Goal: Use online tool/utility: Utilize a website feature to perform a specific function

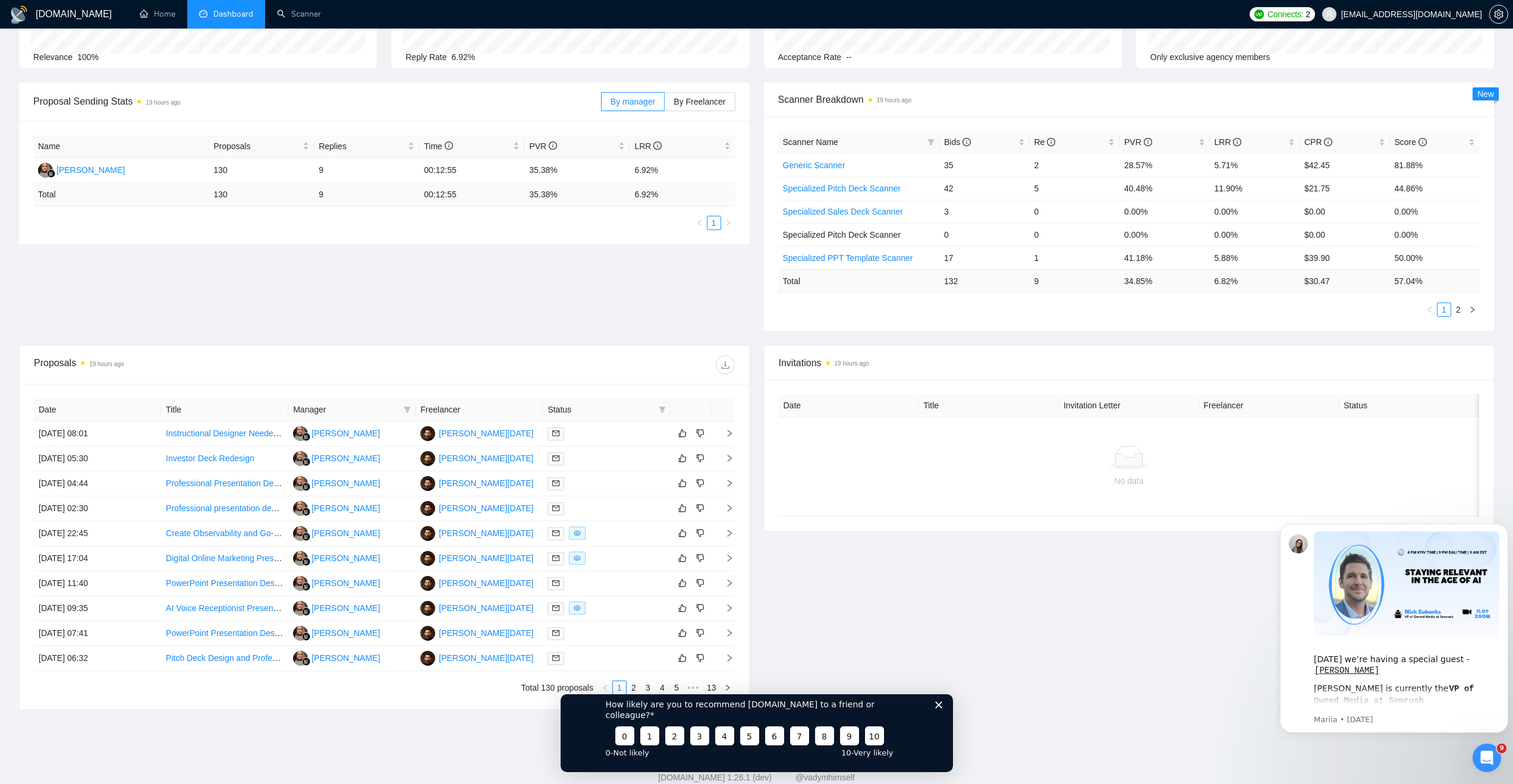
scroll to position [158, 0]
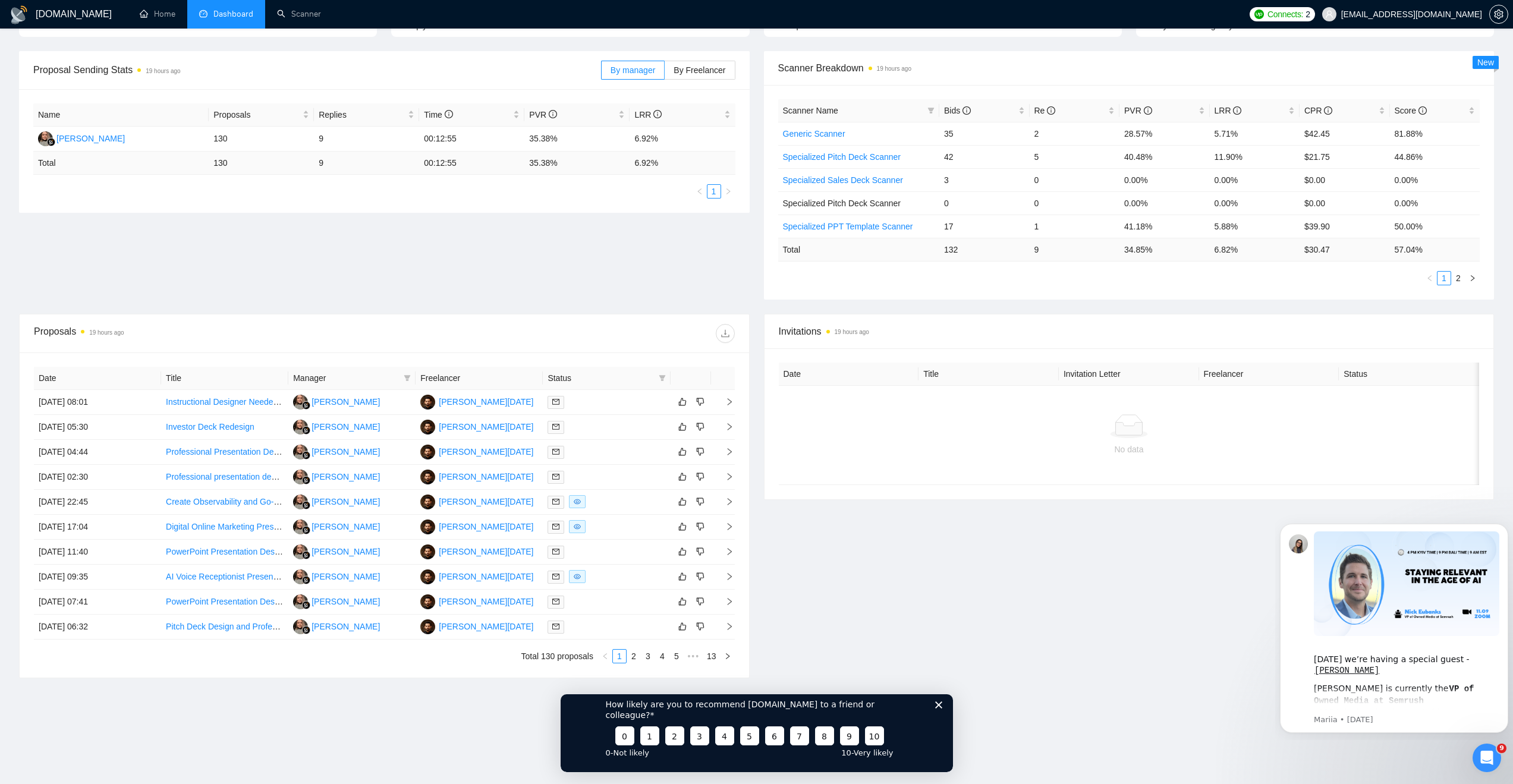
click at [936, 708] on polygon "Close survey" at bounding box center [938, 704] width 7 height 7
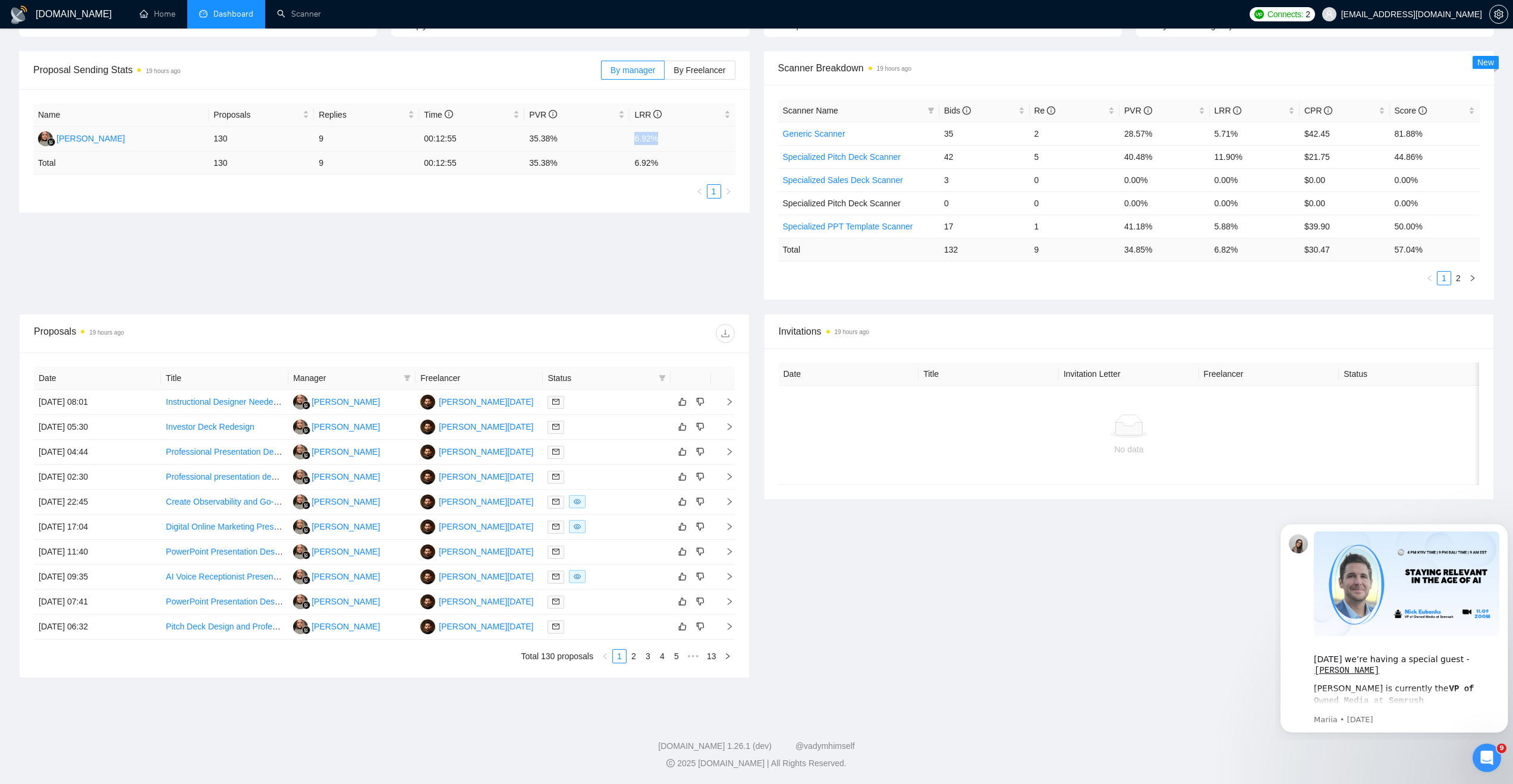
drag, startPoint x: 634, startPoint y: 137, endPoint x: 666, endPoint y: 137, distance: 32.0
click at [666, 137] on td "6.92%" at bounding box center [682, 139] width 105 height 25
click at [622, 211] on div "Name Proposals Replies Time PVR LRR [PERSON_NAME] 130 9 00:12:55 35.38% 6.92% T…" at bounding box center [385, 150] width 731 height 123
drag, startPoint x: 632, startPoint y: 140, endPoint x: 667, endPoint y: 136, distance: 35.2
click at [667, 136] on td "6.92%" at bounding box center [682, 139] width 105 height 25
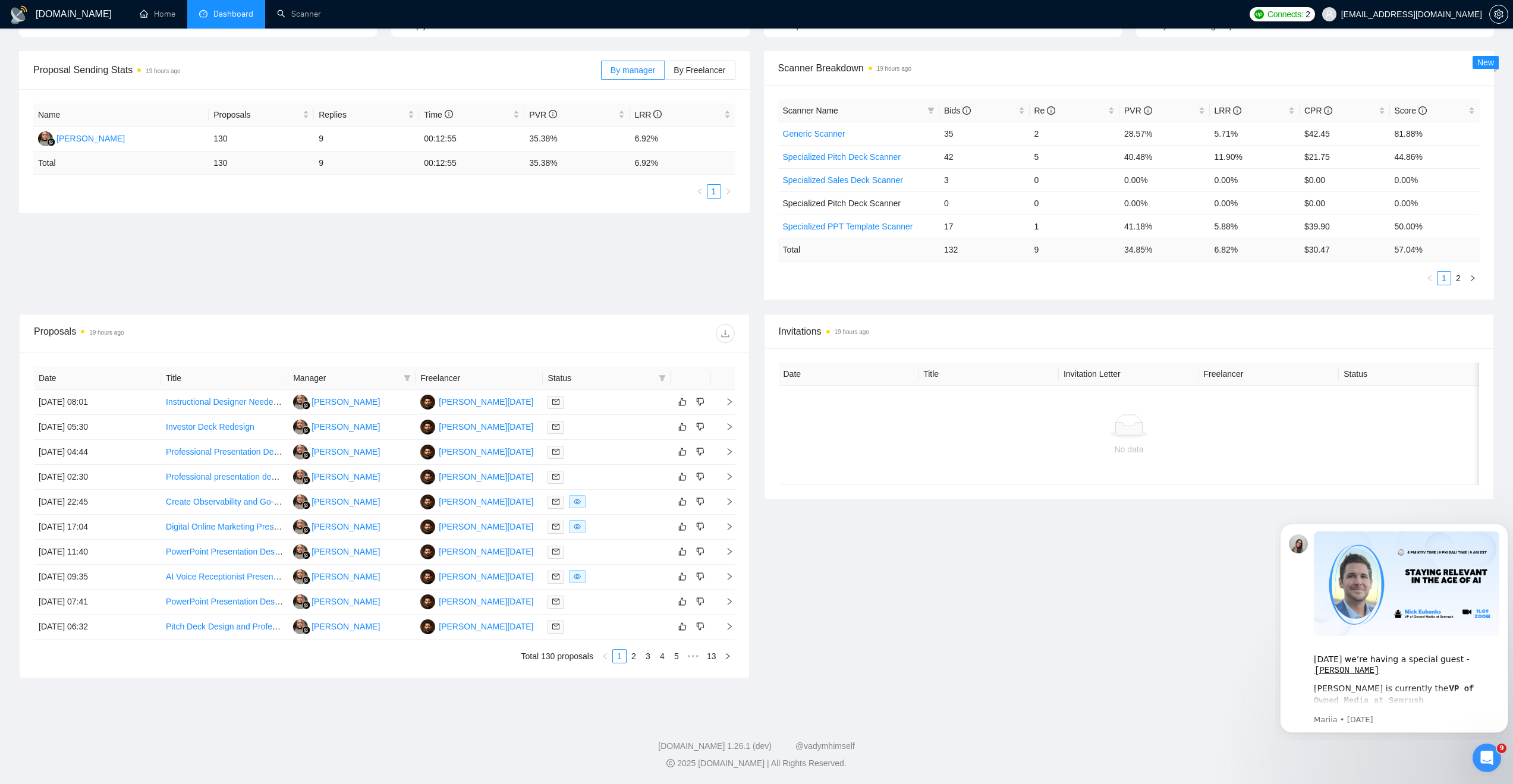
click at [603, 242] on div "Proposal Sending Stats 19 hours ago By manager By Freelancer Name Proposals Rep…" at bounding box center [756, 182] width 1489 height 262
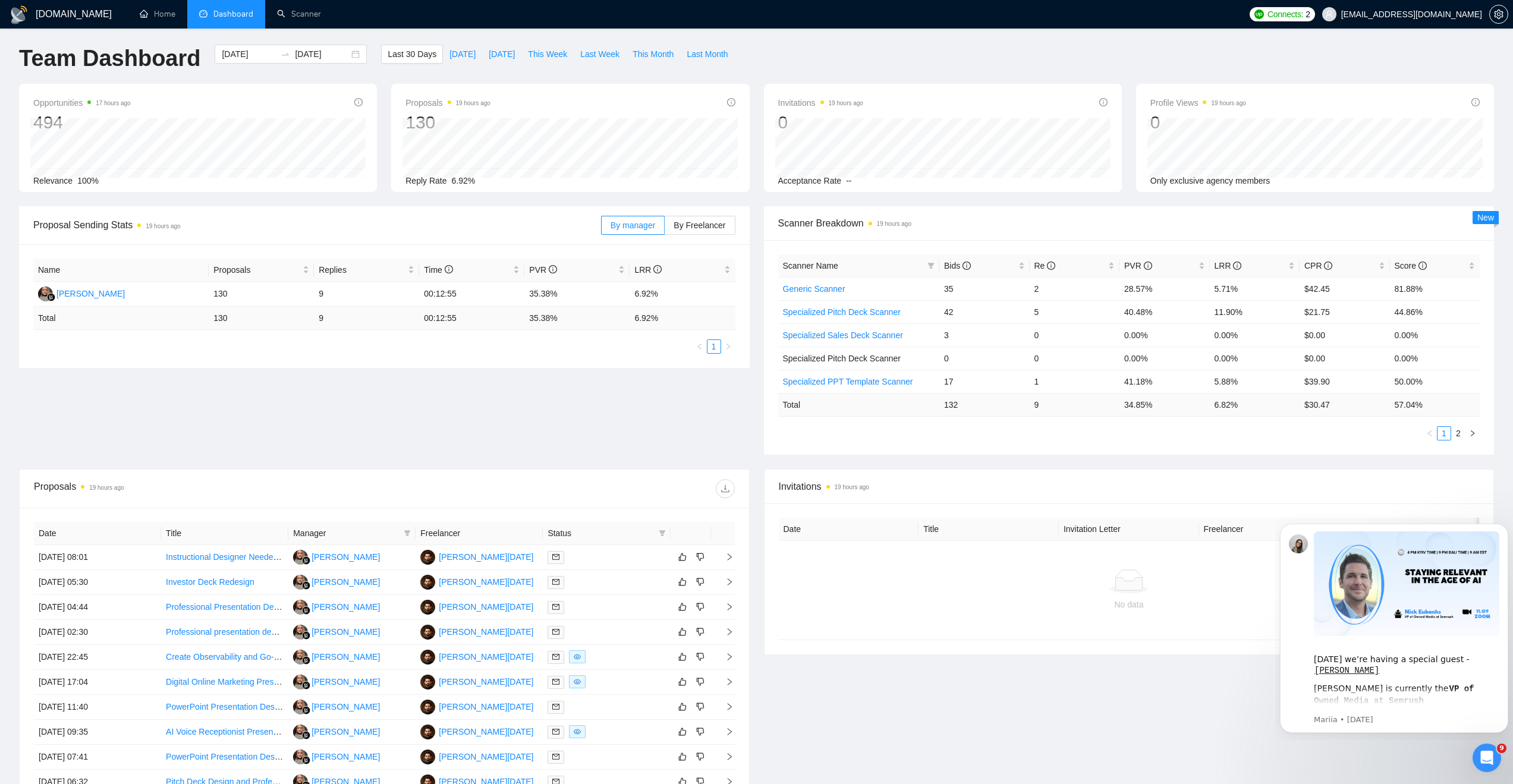
scroll to position [0, 0]
click at [305, 17] on link "Scanner" at bounding box center [299, 14] width 44 height 10
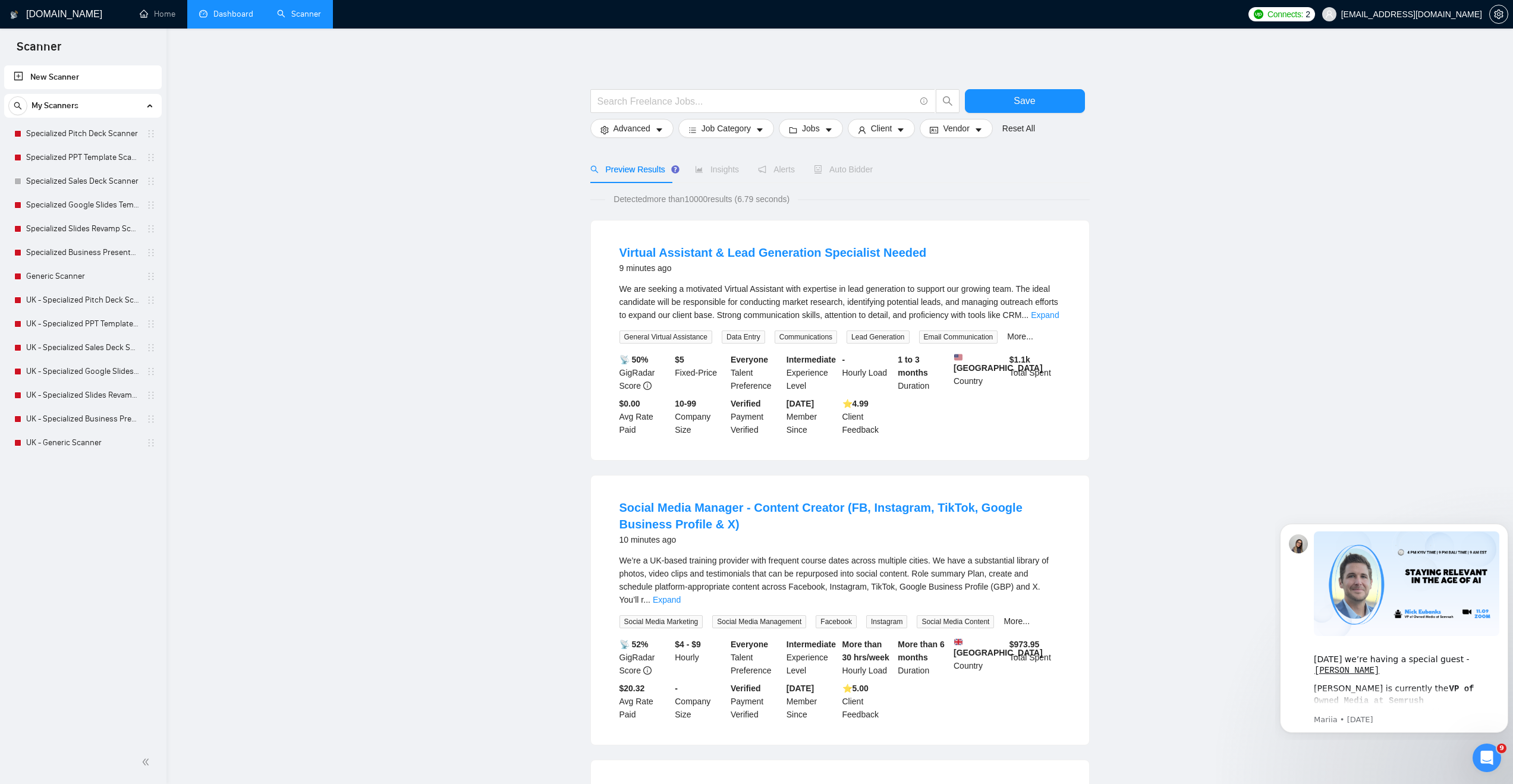
click at [219, 15] on link "Dashboard" at bounding box center [227, 14] width 54 height 10
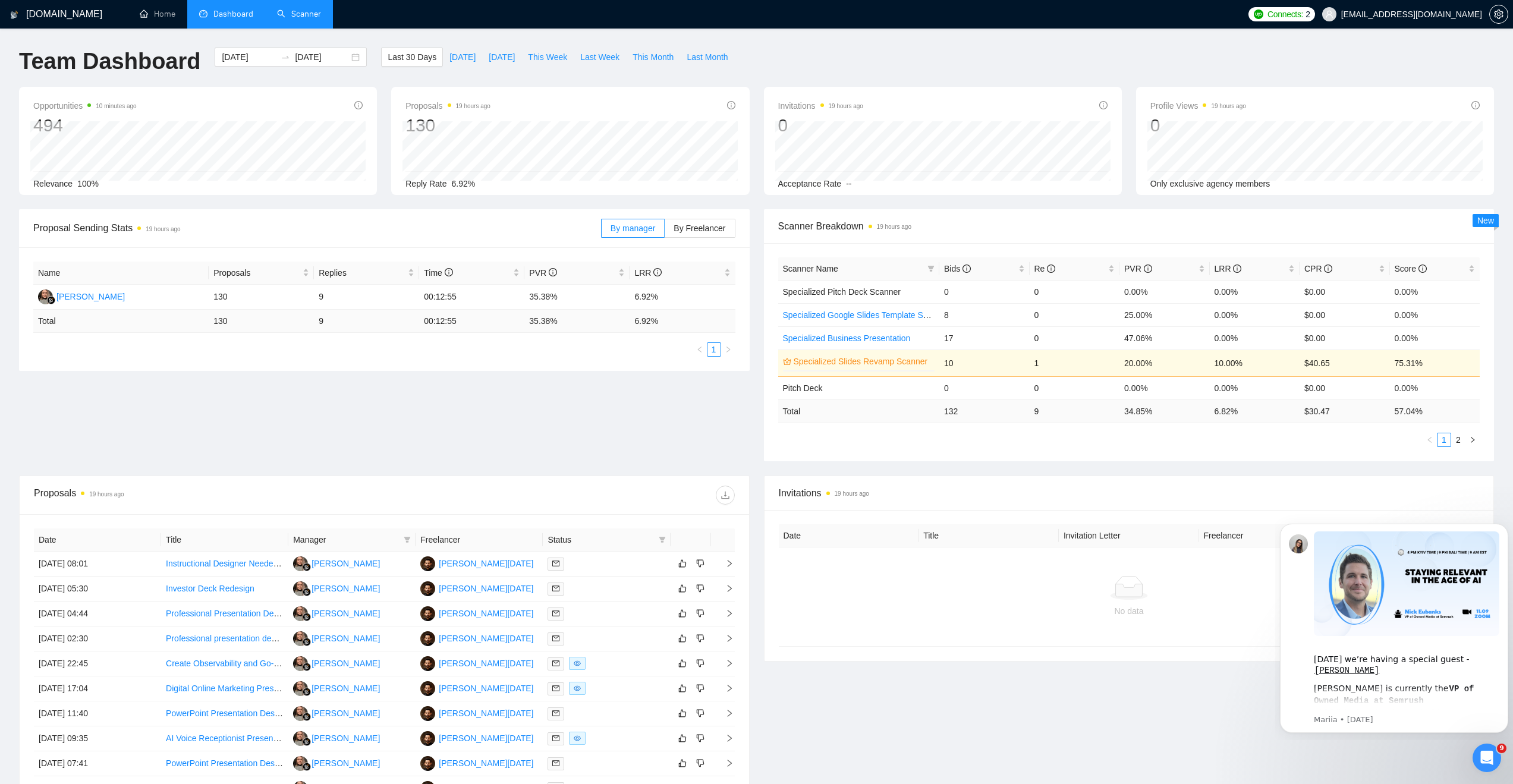
click at [285, 9] on link "Scanner" at bounding box center [299, 14] width 44 height 10
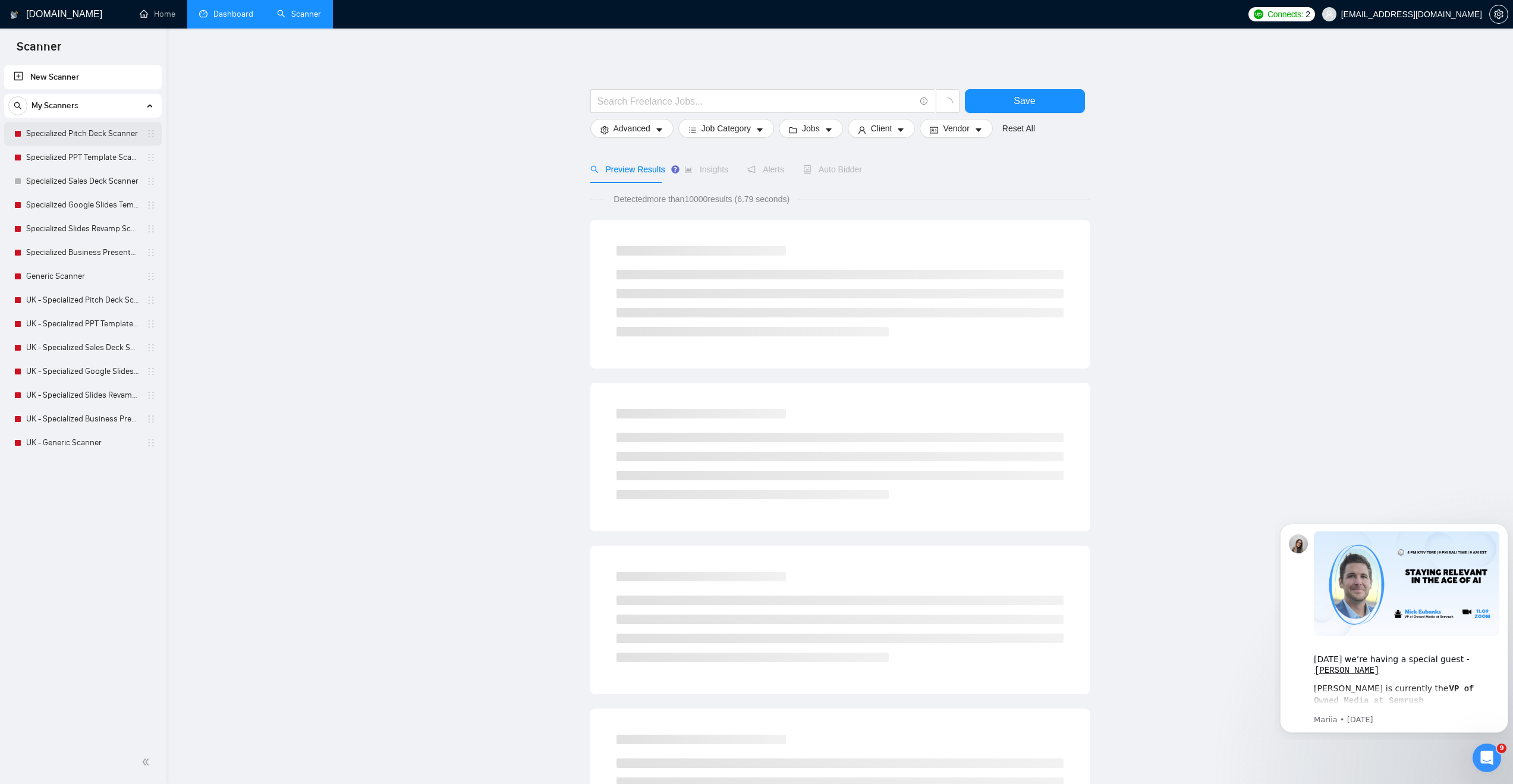
click at [65, 138] on link "Specialized Pitch Deck Scanner" at bounding box center [82, 133] width 113 height 24
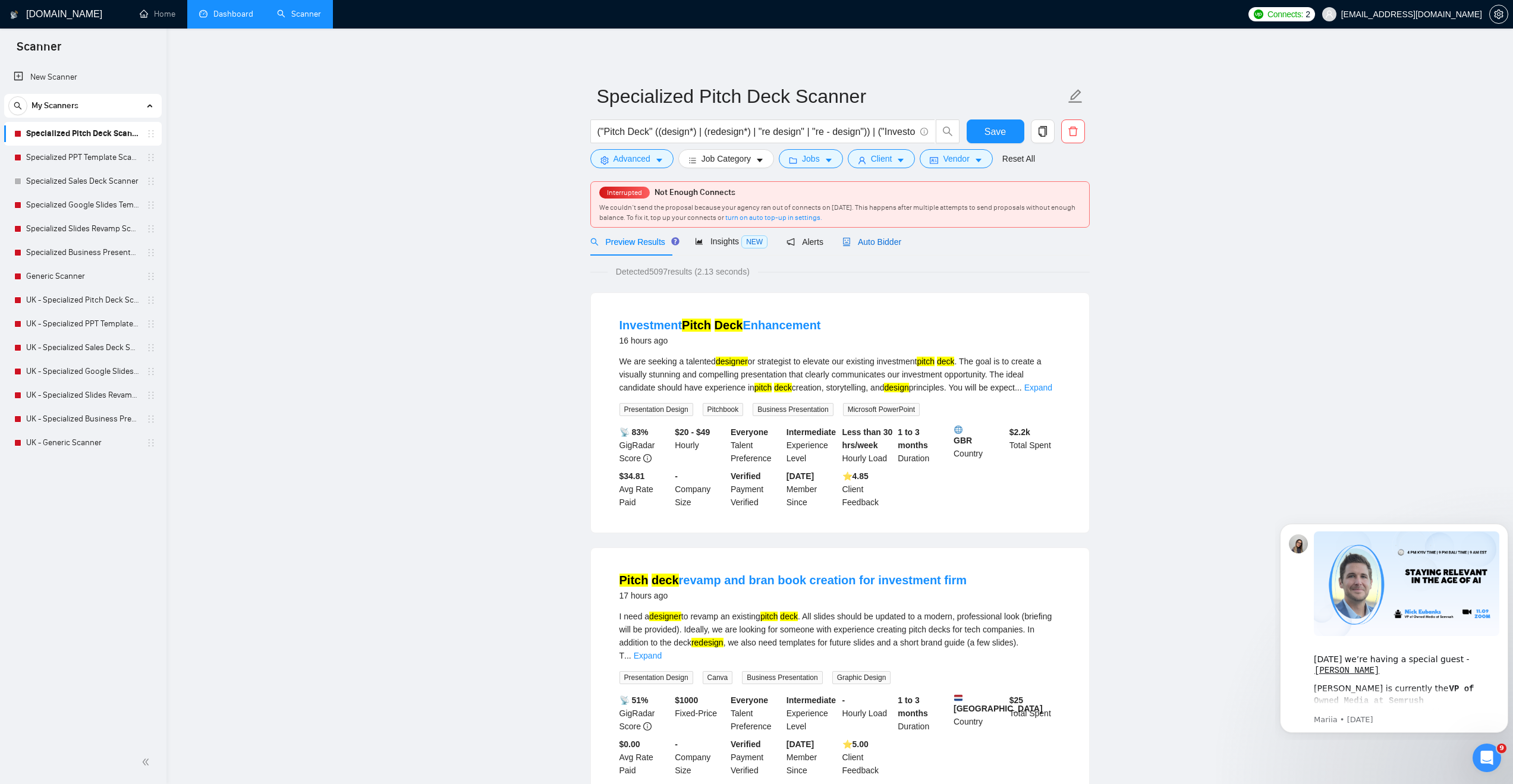
click at [888, 246] on span "Auto Bidder" at bounding box center [871, 241] width 59 height 10
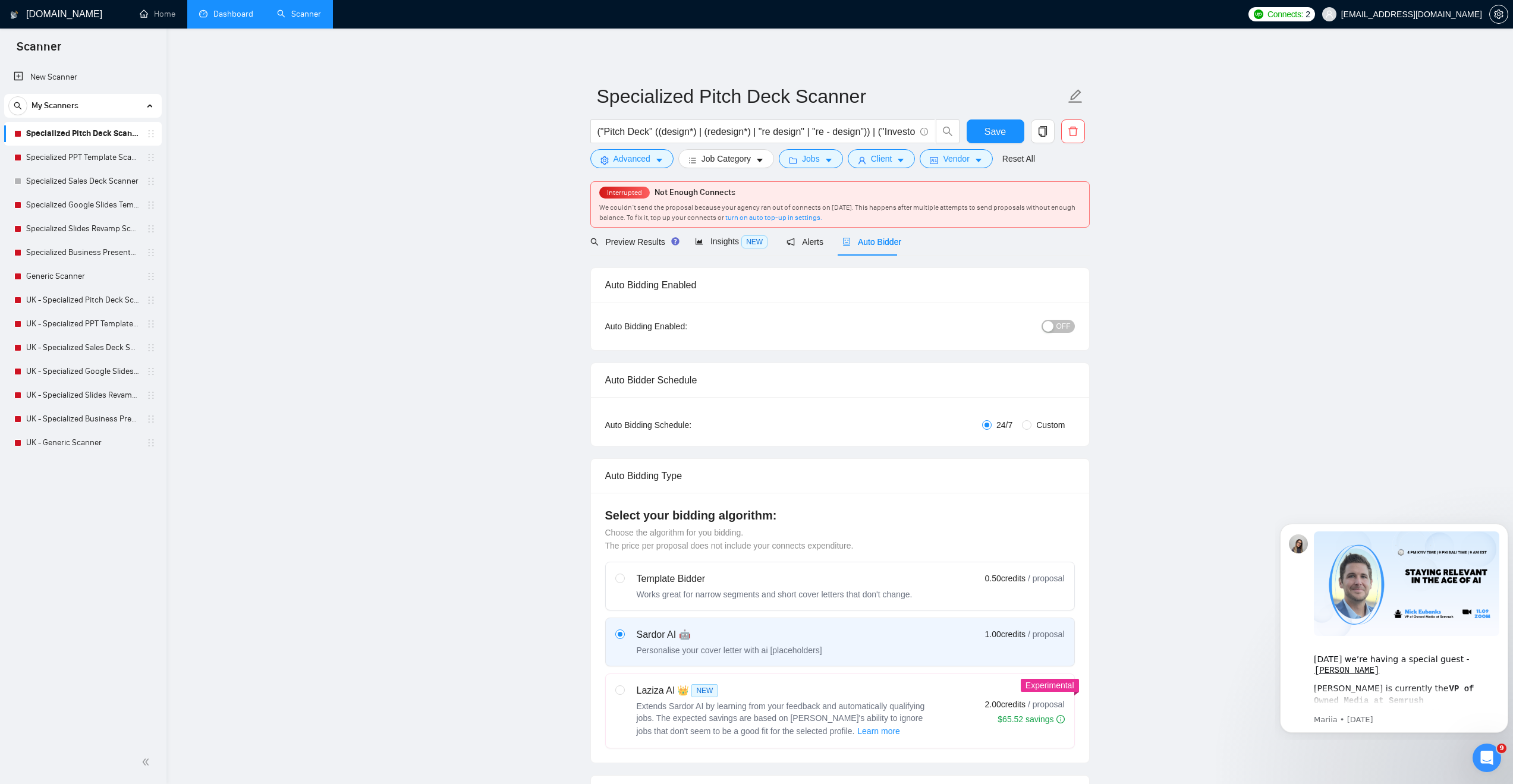
checkbox input "true"
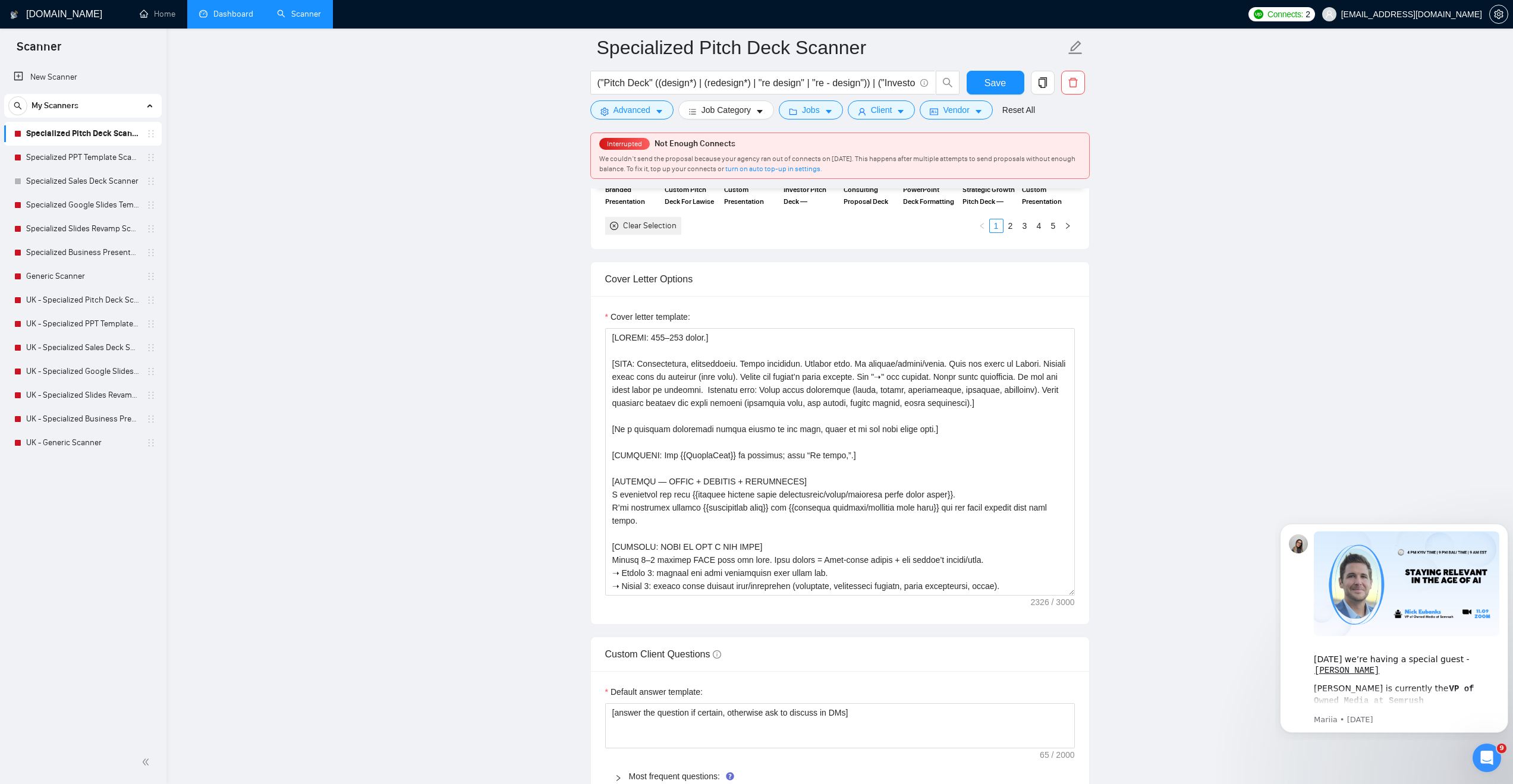
scroll to position [1308, 0]
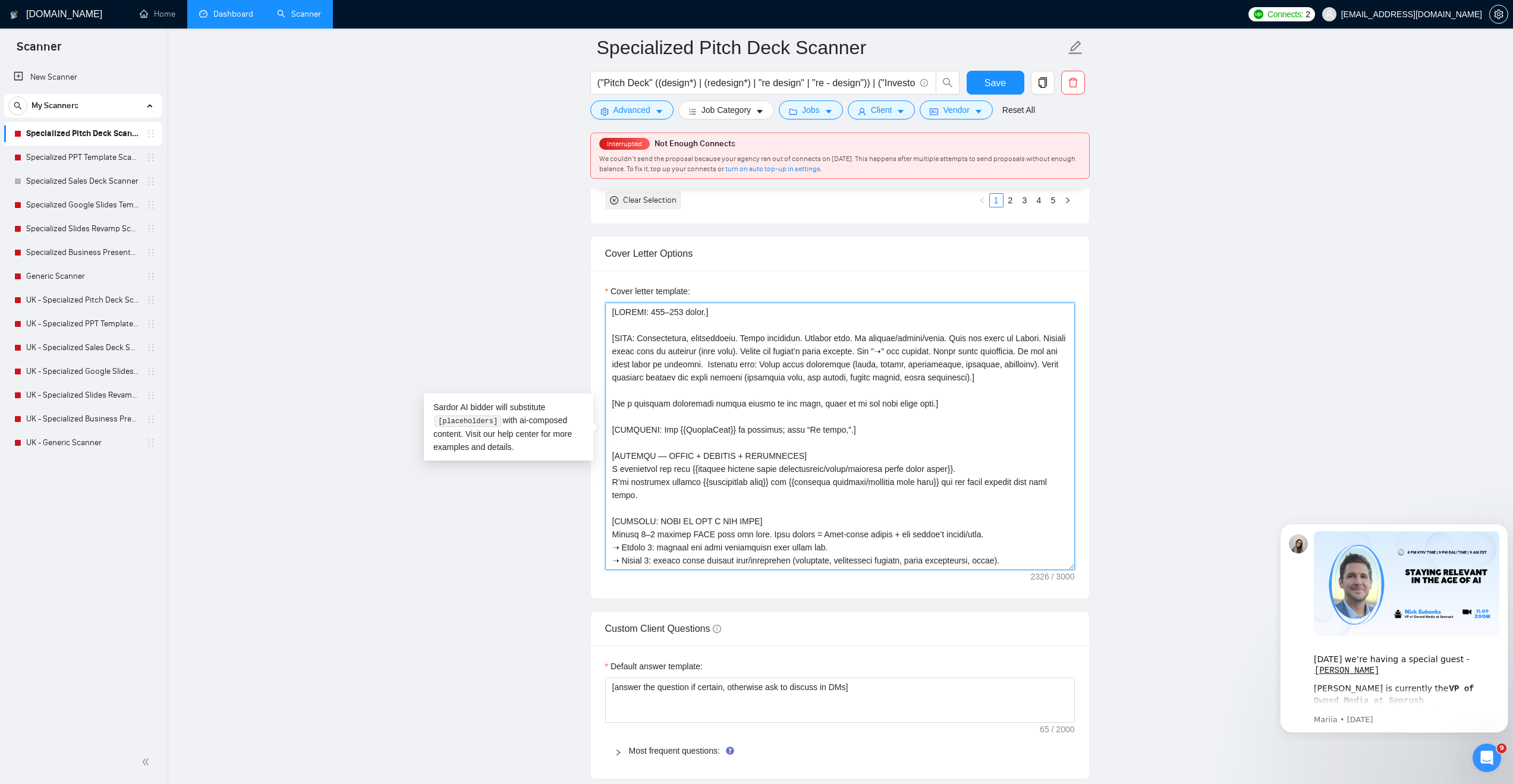
drag, startPoint x: 792, startPoint y: 415, endPoint x: 846, endPoint y: 490, distance: 92.4
click at [846, 490] on textarea "Cover letter template:" at bounding box center [840, 436] width 470 height 267
click at [750, 517] on textarea "Cover letter template:" at bounding box center [840, 436] width 470 height 267
drag, startPoint x: 701, startPoint y: 510, endPoint x: 609, endPoint y: 506, distance: 92.1
click at [609, 506] on textarea "Cover letter template:" at bounding box center [840, 436] width 470 height 267
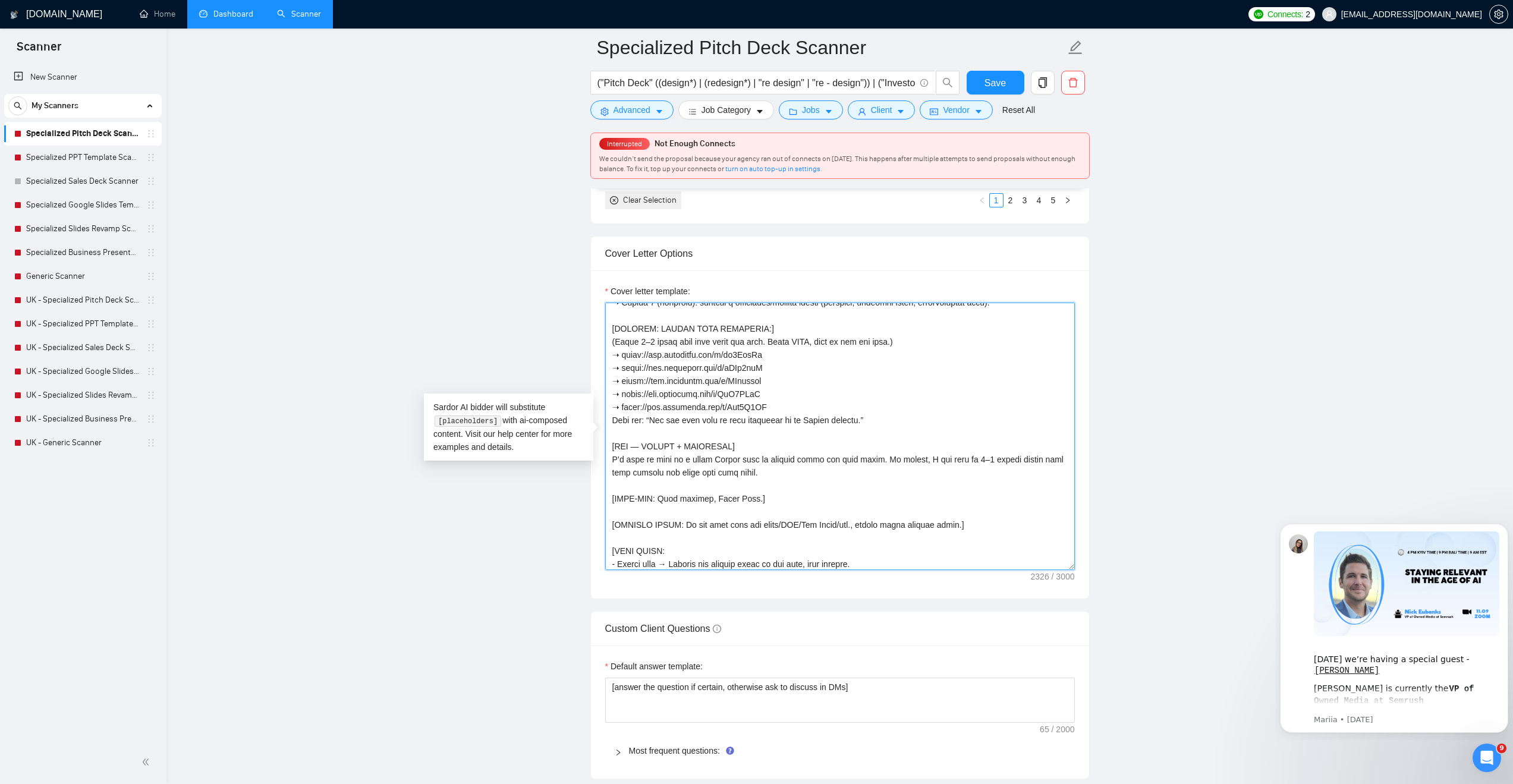
scroll to position [297, 0]
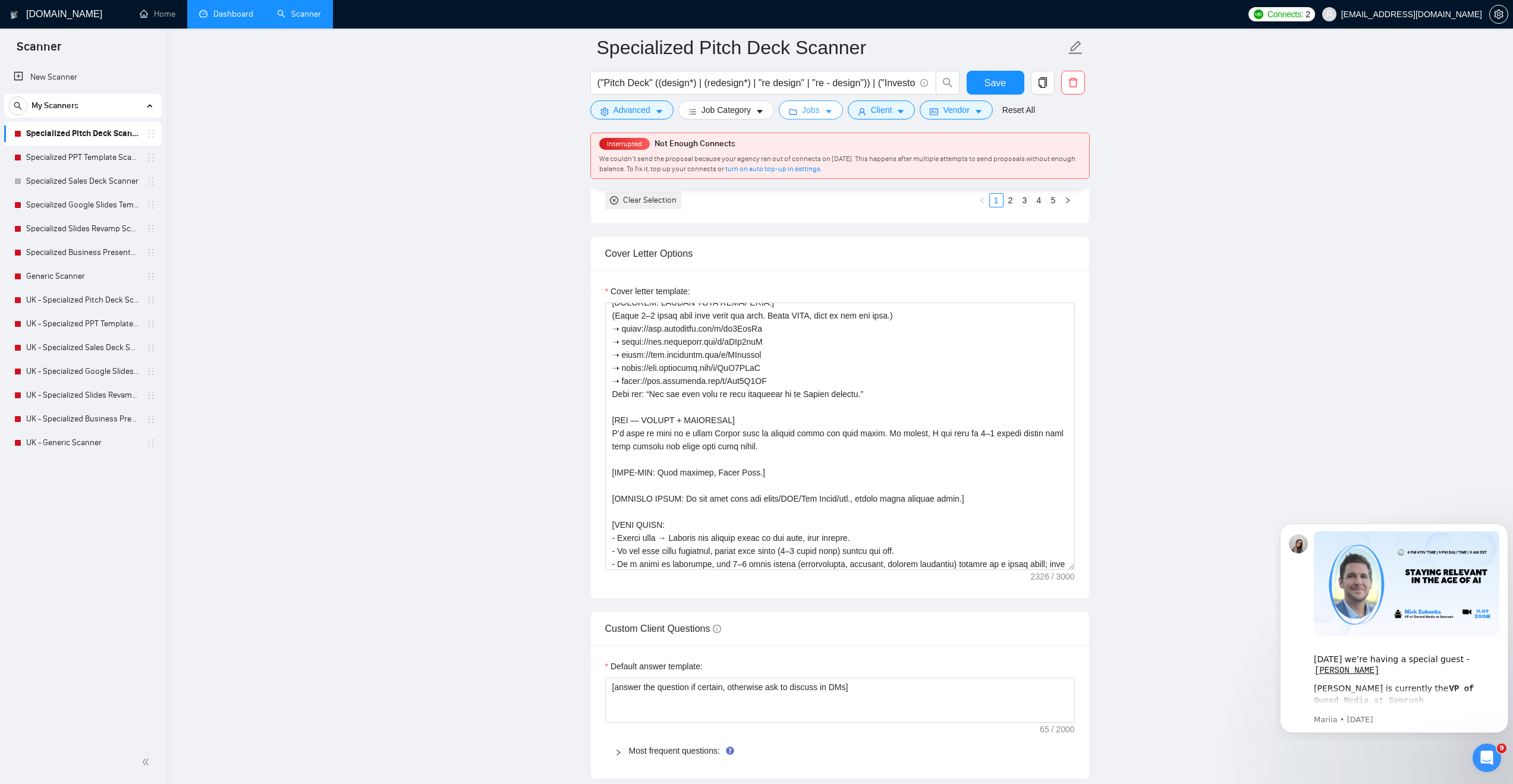
click at [798, 101] on button "Jobs" at bounding box center [811, 110] width 64 height 19
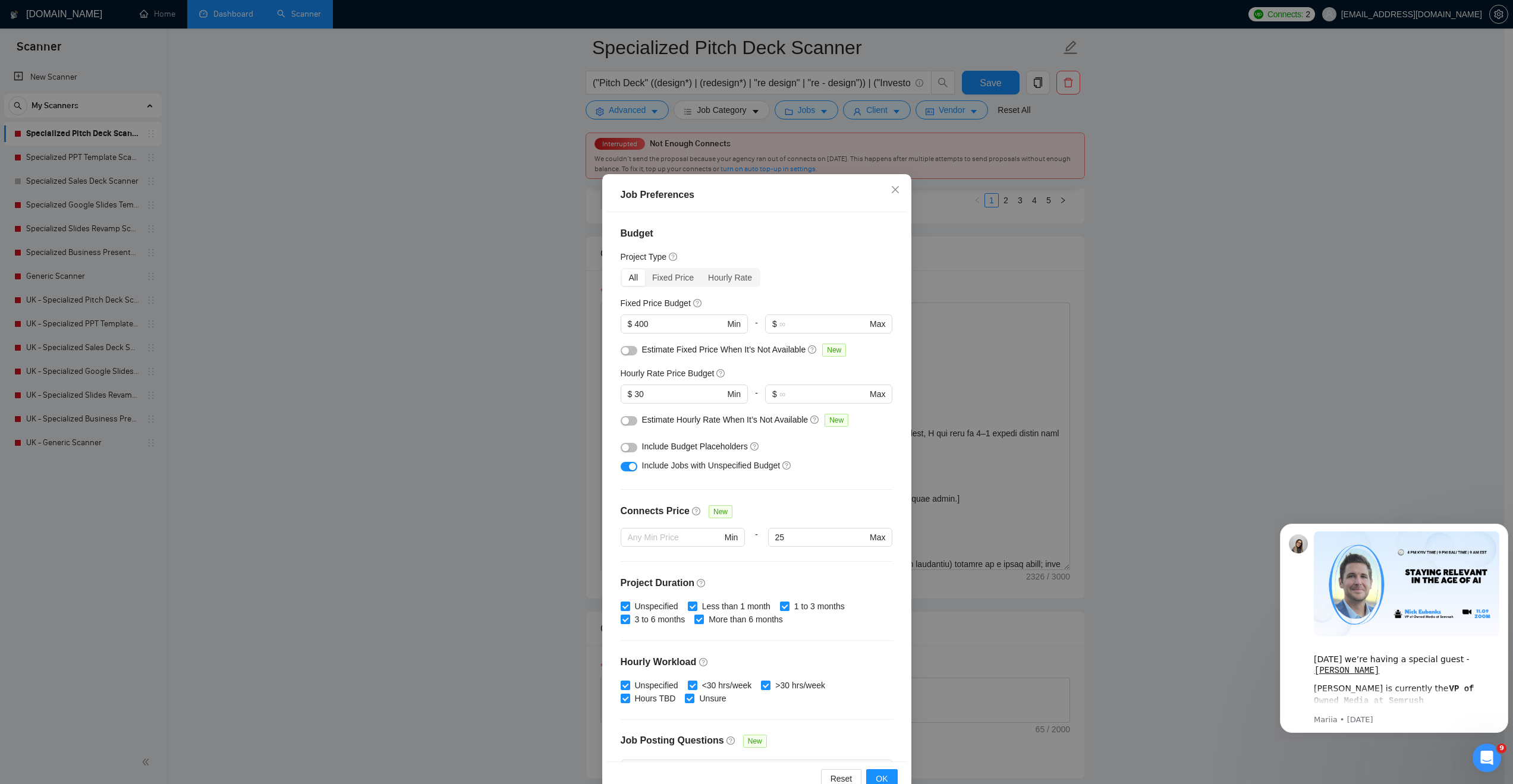
click at [1409, 263] on div "Job Preferences Budget Project Type All Fixed Price Hourly Rate Fixed Price Bud…" at bounding box center [756, 392] width 1513 height 784
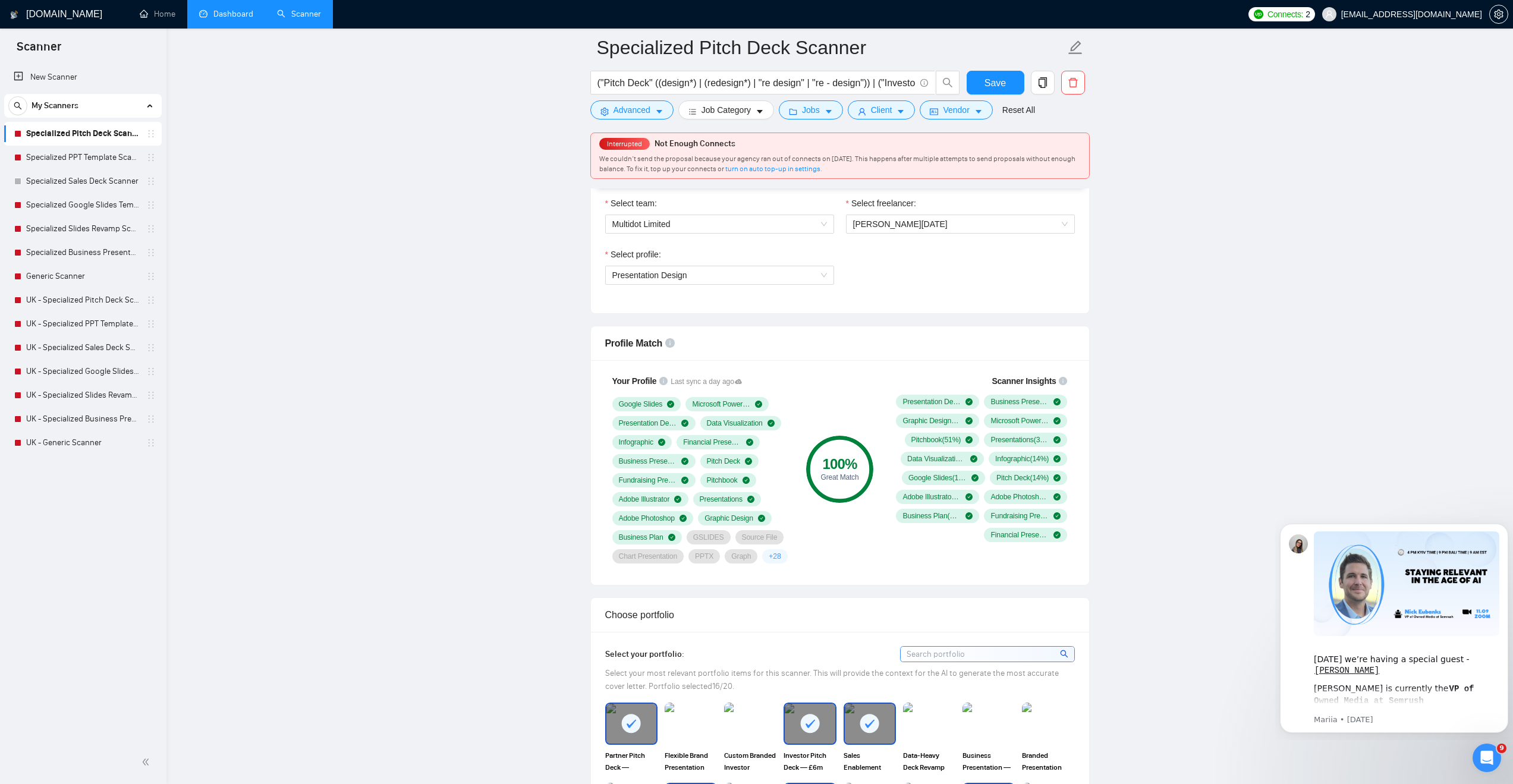
scroll to position [594, 0]
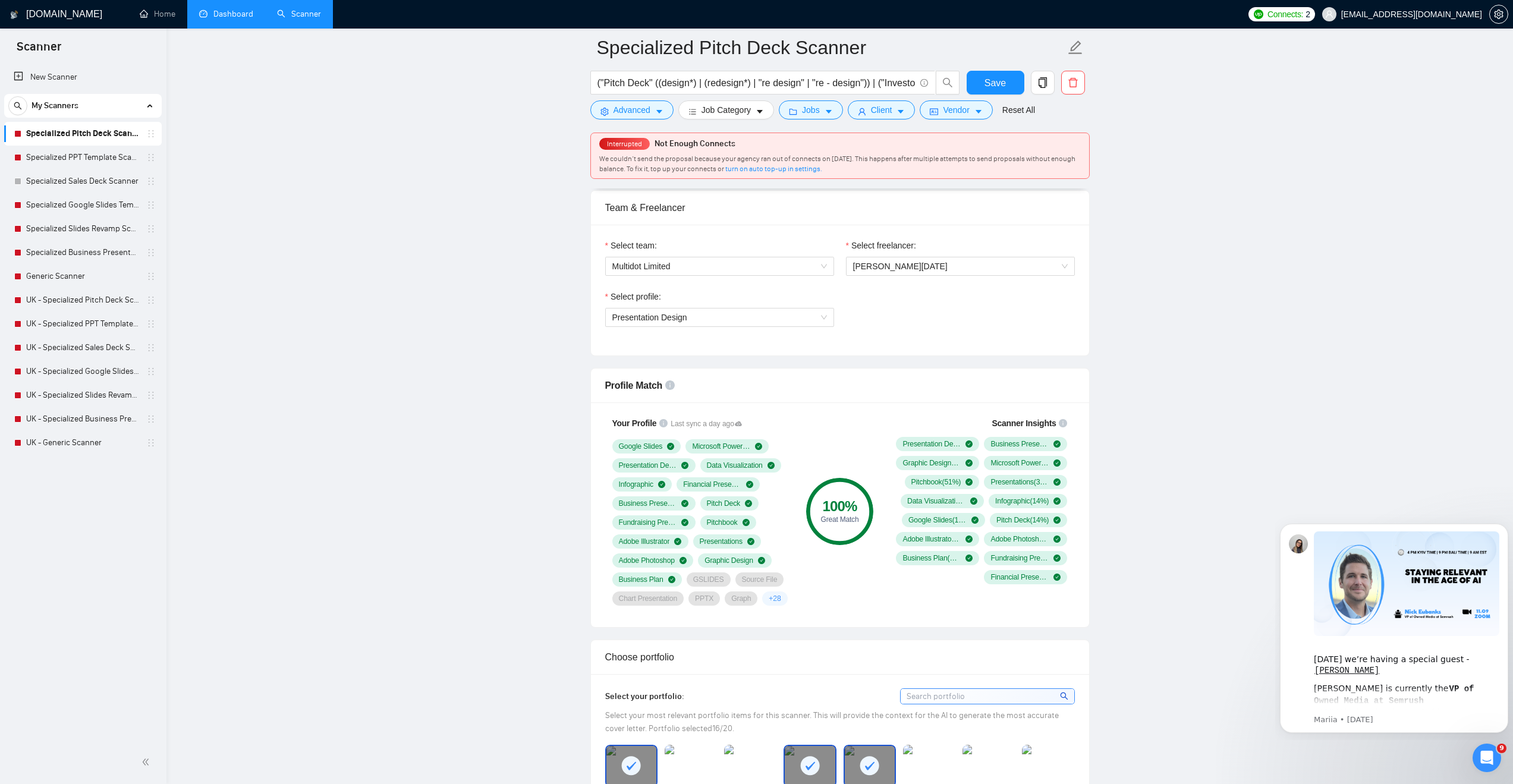
click at [996, 275] on div "Select freelancer: [PERSON_NAME][DATE]" at bounding box center [960, 264] width 241 height 51
click at [1066, 265] on span "[PERSON_NAME][DATE]" at bounding box center [960, 266] width 214 height 17
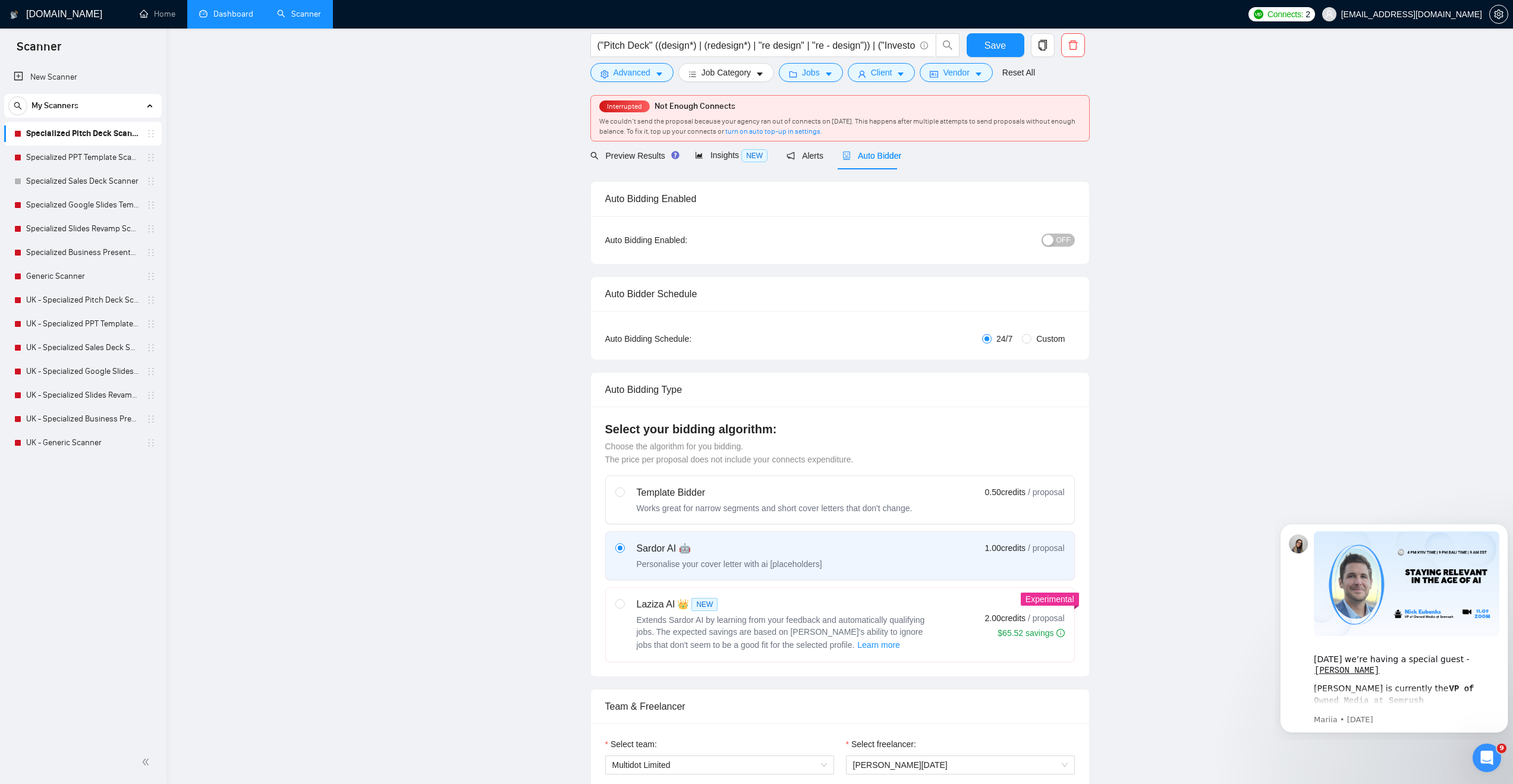
scroll to position [0, 0]
